Goal: Transaction & Acquisition: Purchase product/service

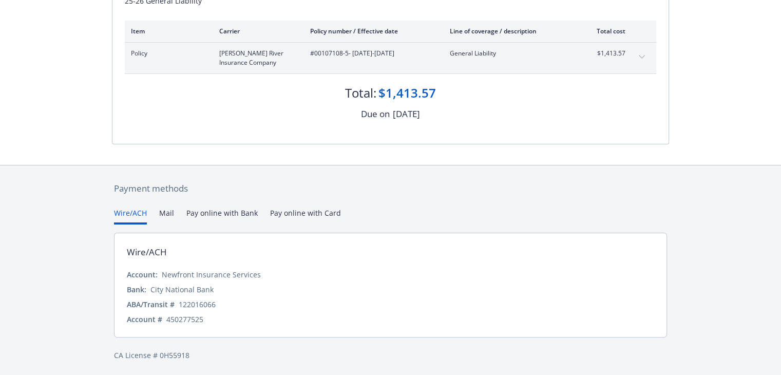
scroll to position [154, 0]
click at [230, 209] on button "Pay online with Bank" at bounding box center [221, 214] width 71 height 17
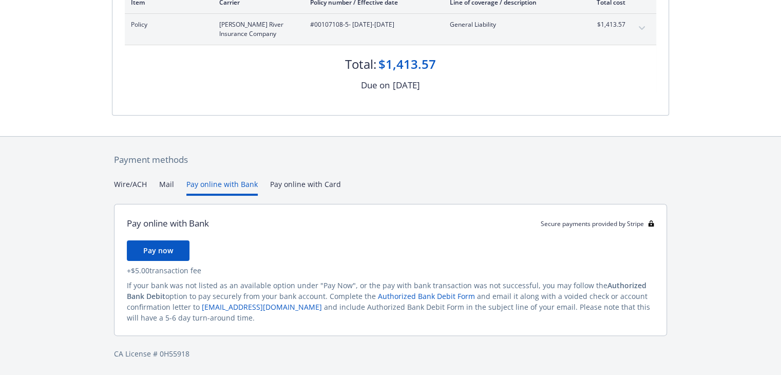
scroll to position [134, 0]
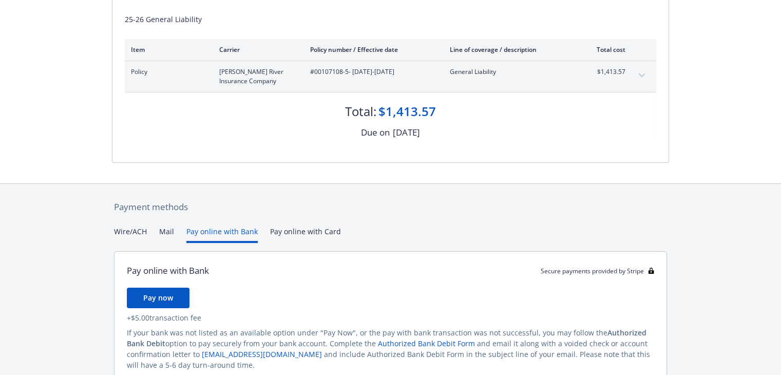
click at [284, 184] on div "Payment methods Wire/ACH Mail Pay online with Bank Pay online with Card Pay onl…" at bounding box center [390, 303] width 557 height 239
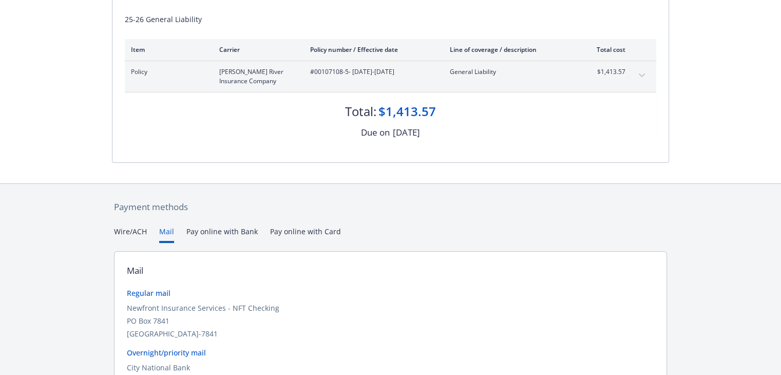
click at [164, 229] on button "Mail" at bounding box center [166, 234] width 15 height 17
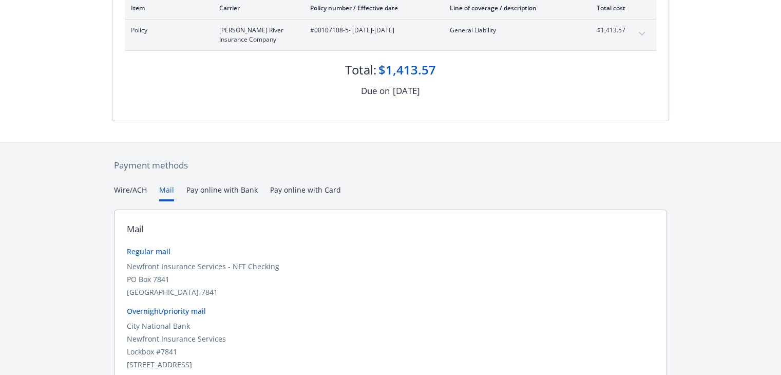
scroll to position [235, 0]
